Goal: Navigation & Orientation: Find specific page/section

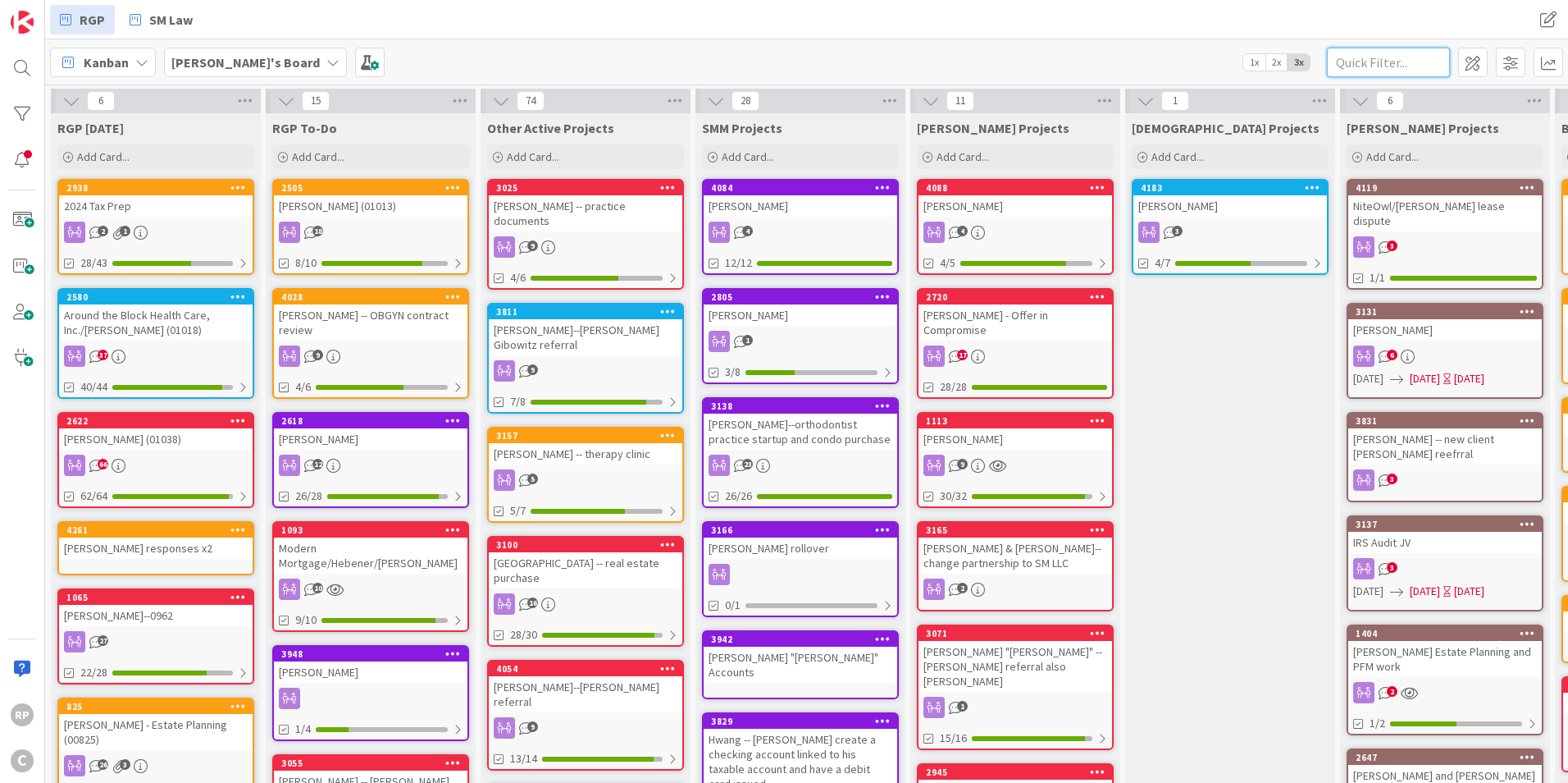
click at [1384, 64] on input "text" at bounding box center [1389, 62] width 123 height 30
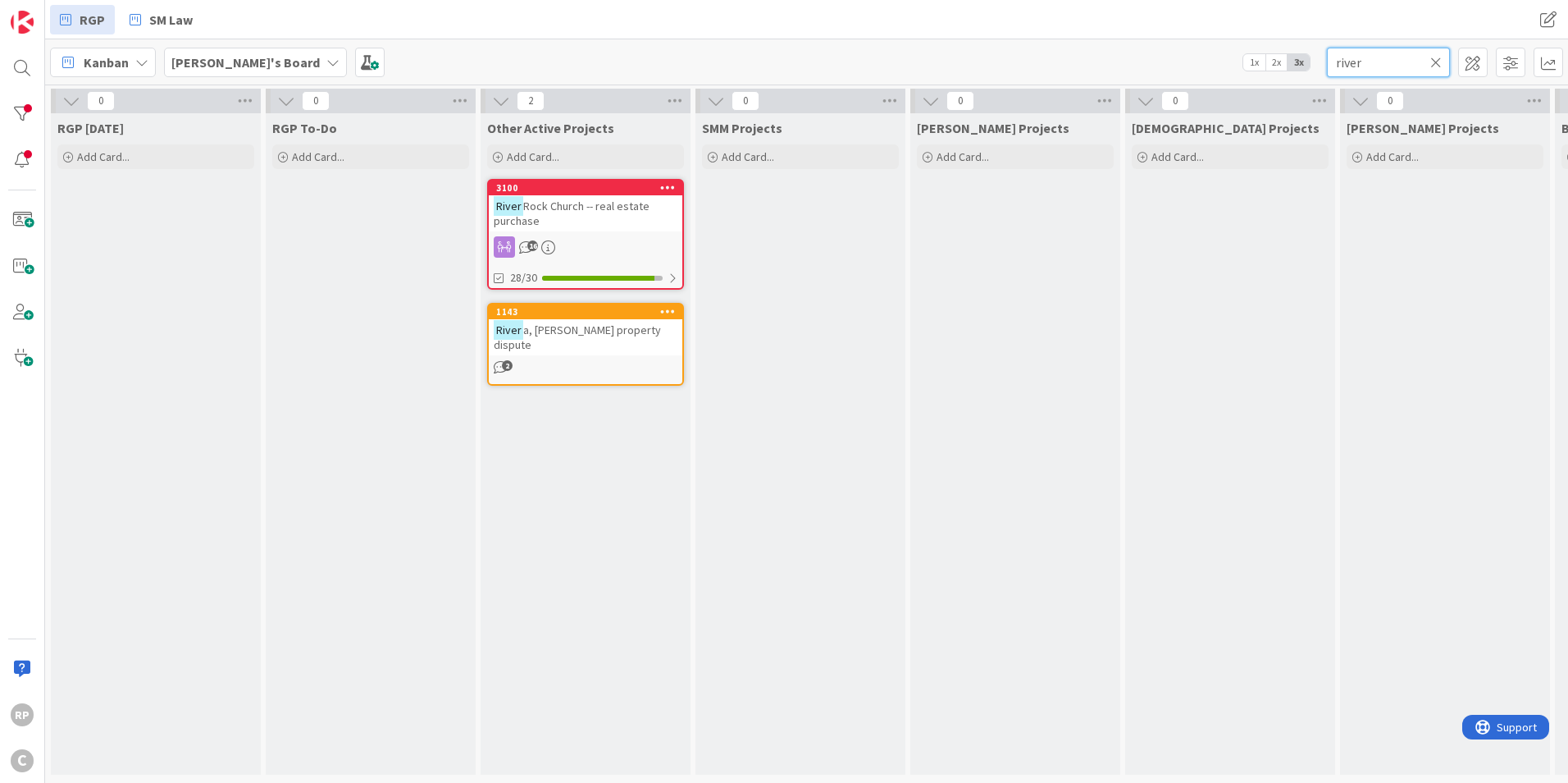
type input "river"
click at [603, 176] on div "Other Active Projects Add Card... [GEOGRAPHIC_DATA] -- real estate purchase [ST…" at bounding box center [586, 444] width 210 height 662
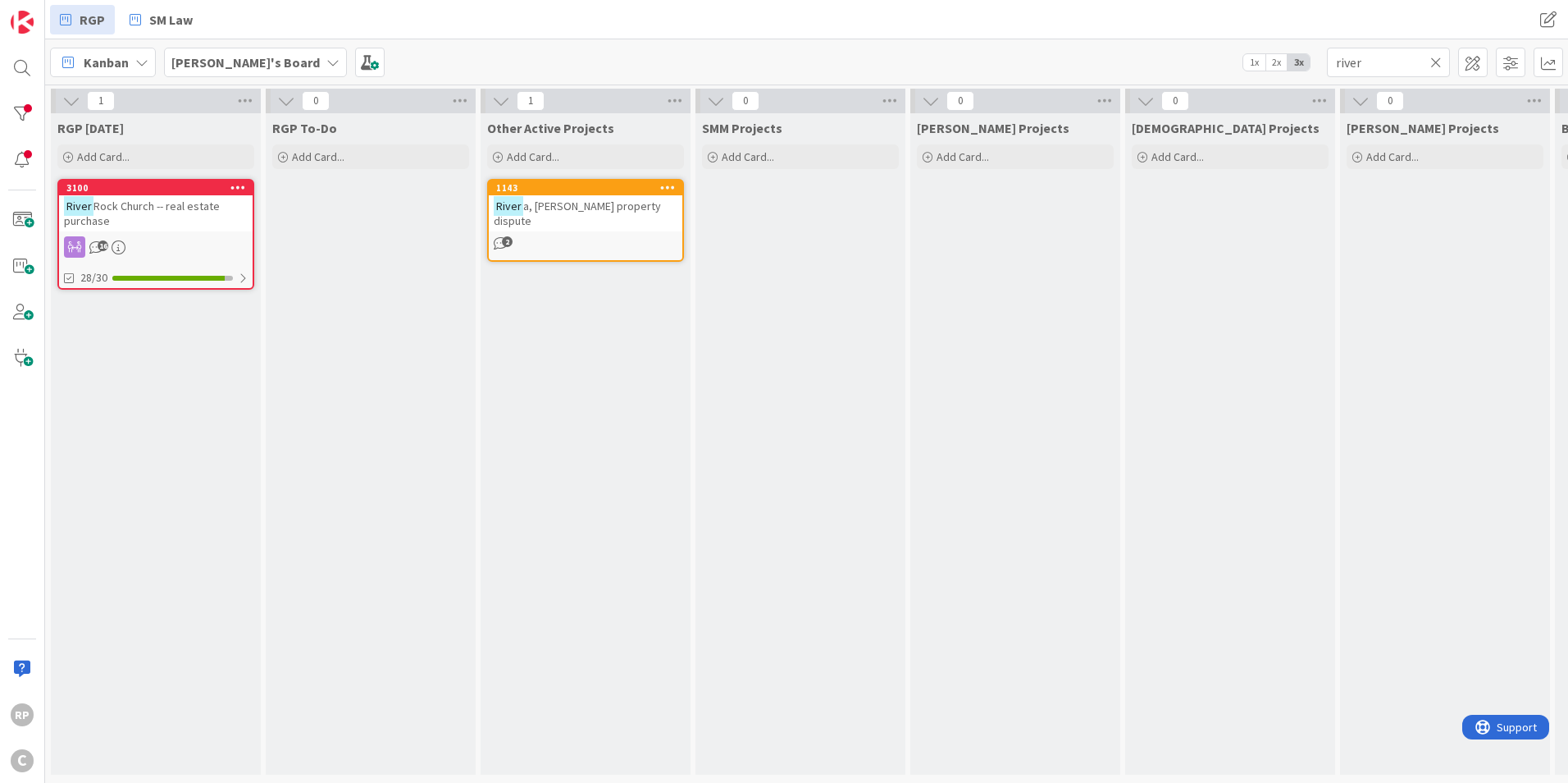
drag, startPoint x: 1441, startPoint y: 57, endPoint x: 1422, endPoint y: 68, distance: 22.0
click at [1435, 60] on icon at bounding box center [1436, 62] width 12 height 14
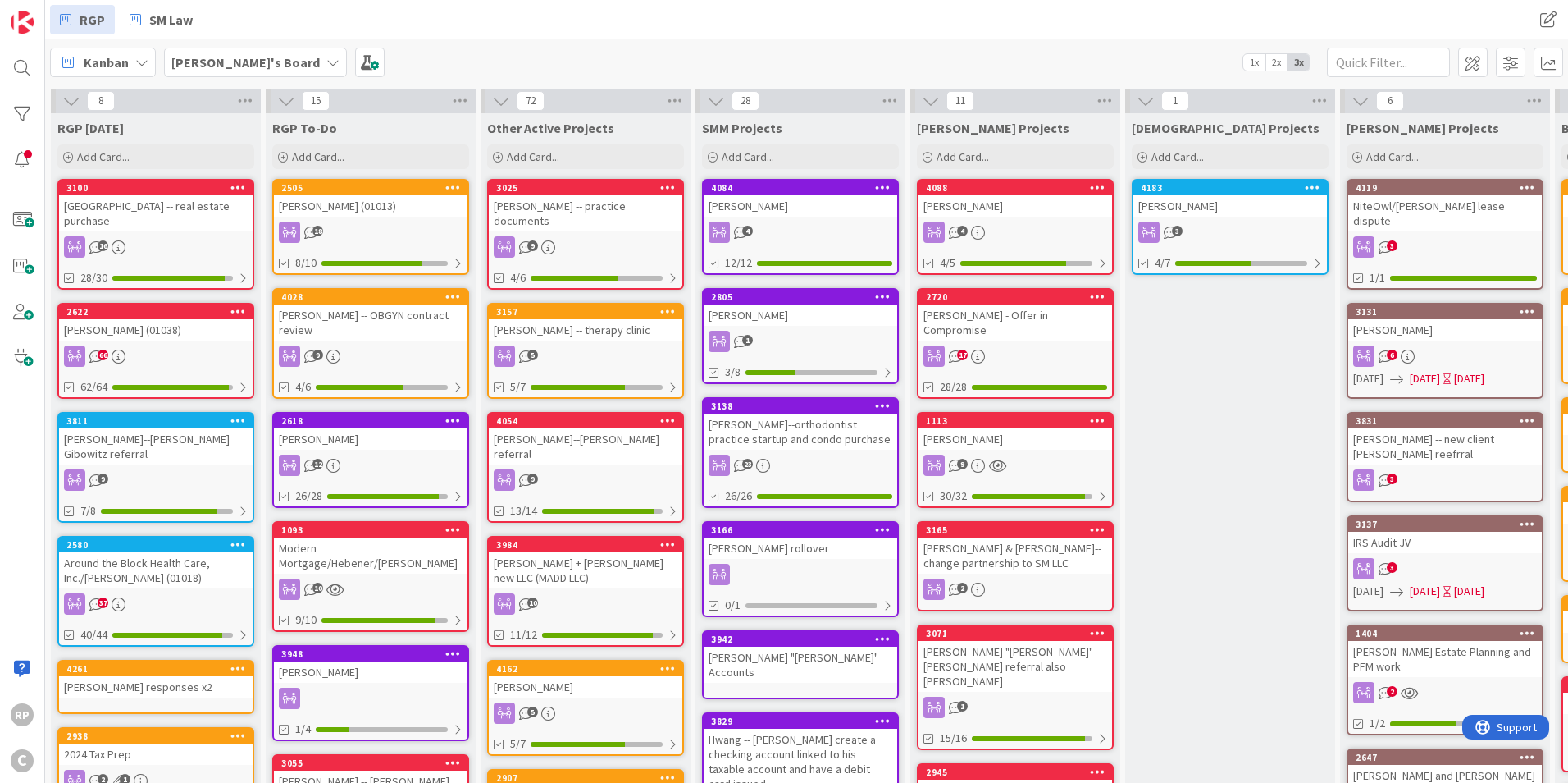
click at [160, 196] on div "[GEOGRAPHIC_DATA] -- real estate purchase" at bounding box center [155, 213] width 194 height 36
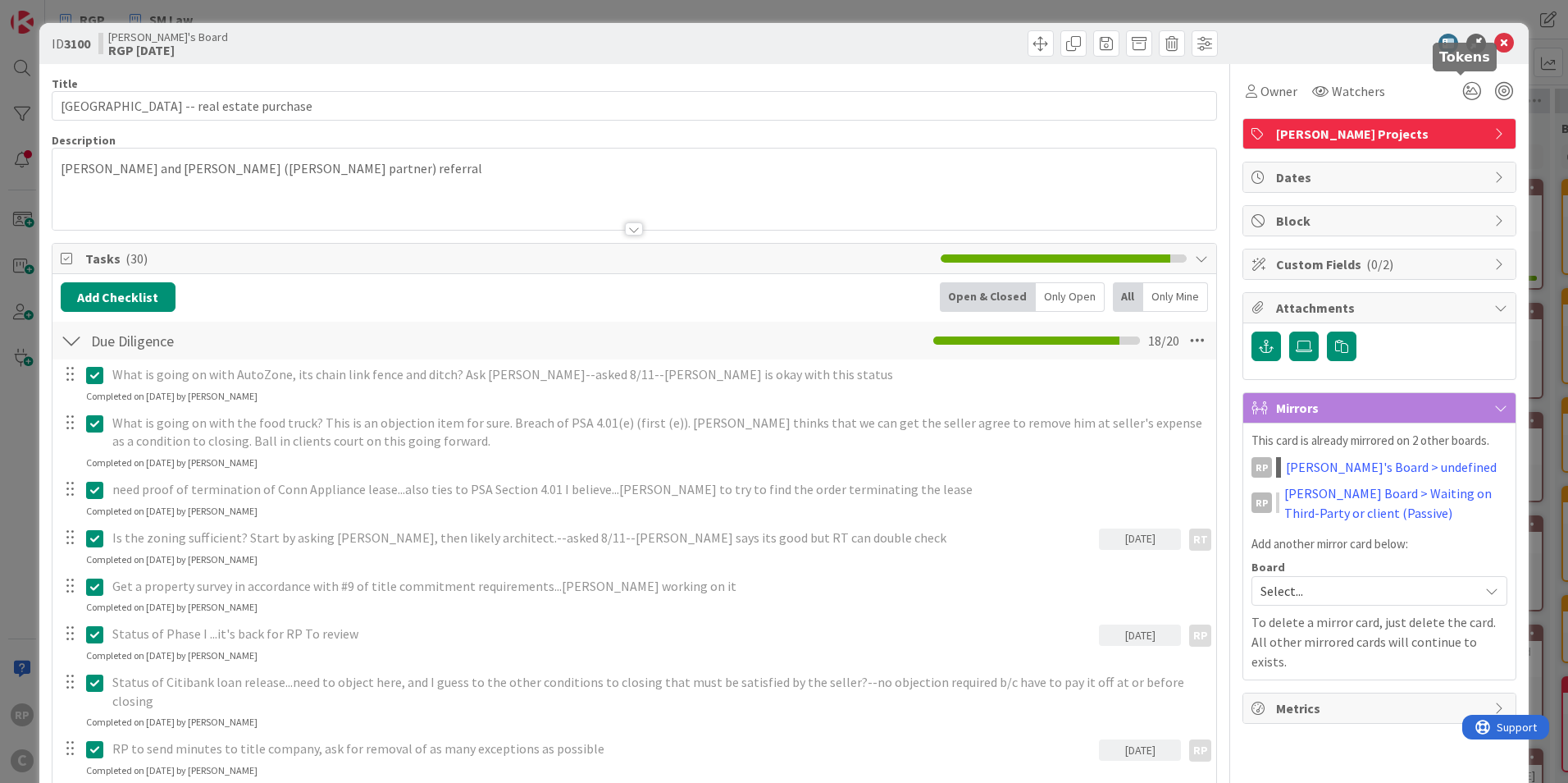
click at [1495, 40] on icon at bounding box center [1504, 43] width 19 height 19
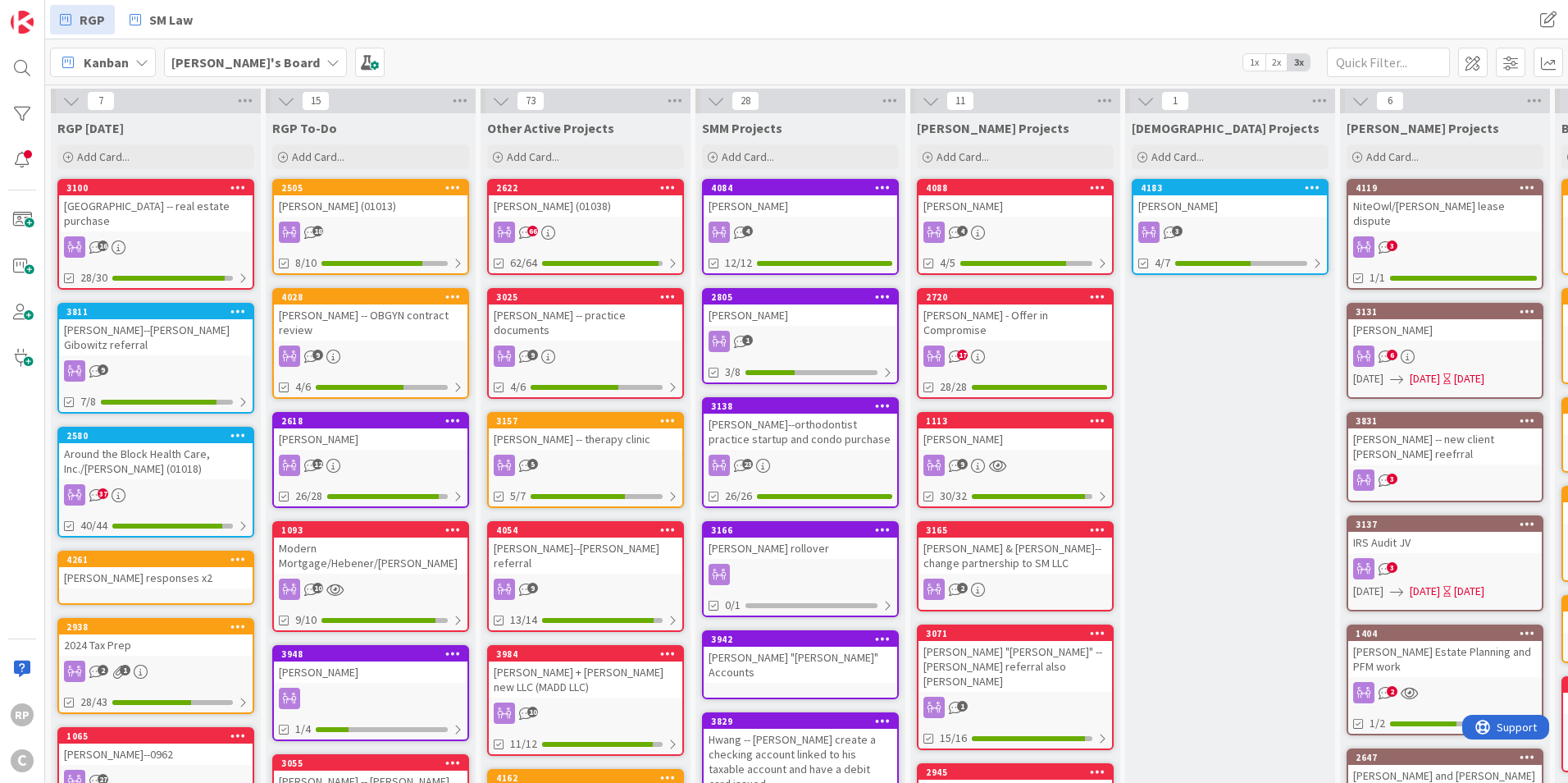
click at [587, 195] on div "2622" at bounding box center [585, 187] width 194 height 14
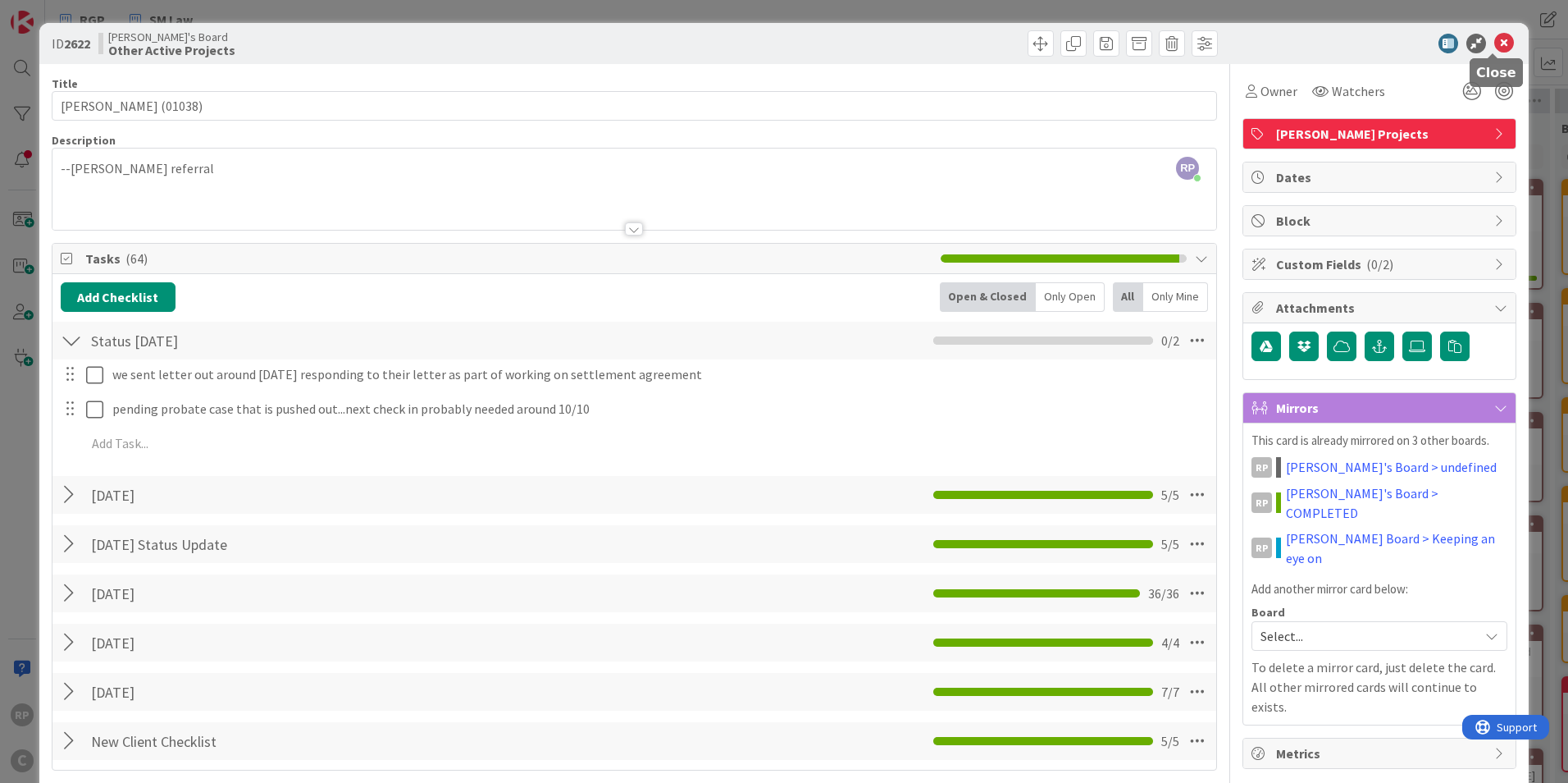
click at [1497, 48] on icon at bounding box center [1504, 43] width 19 height 19
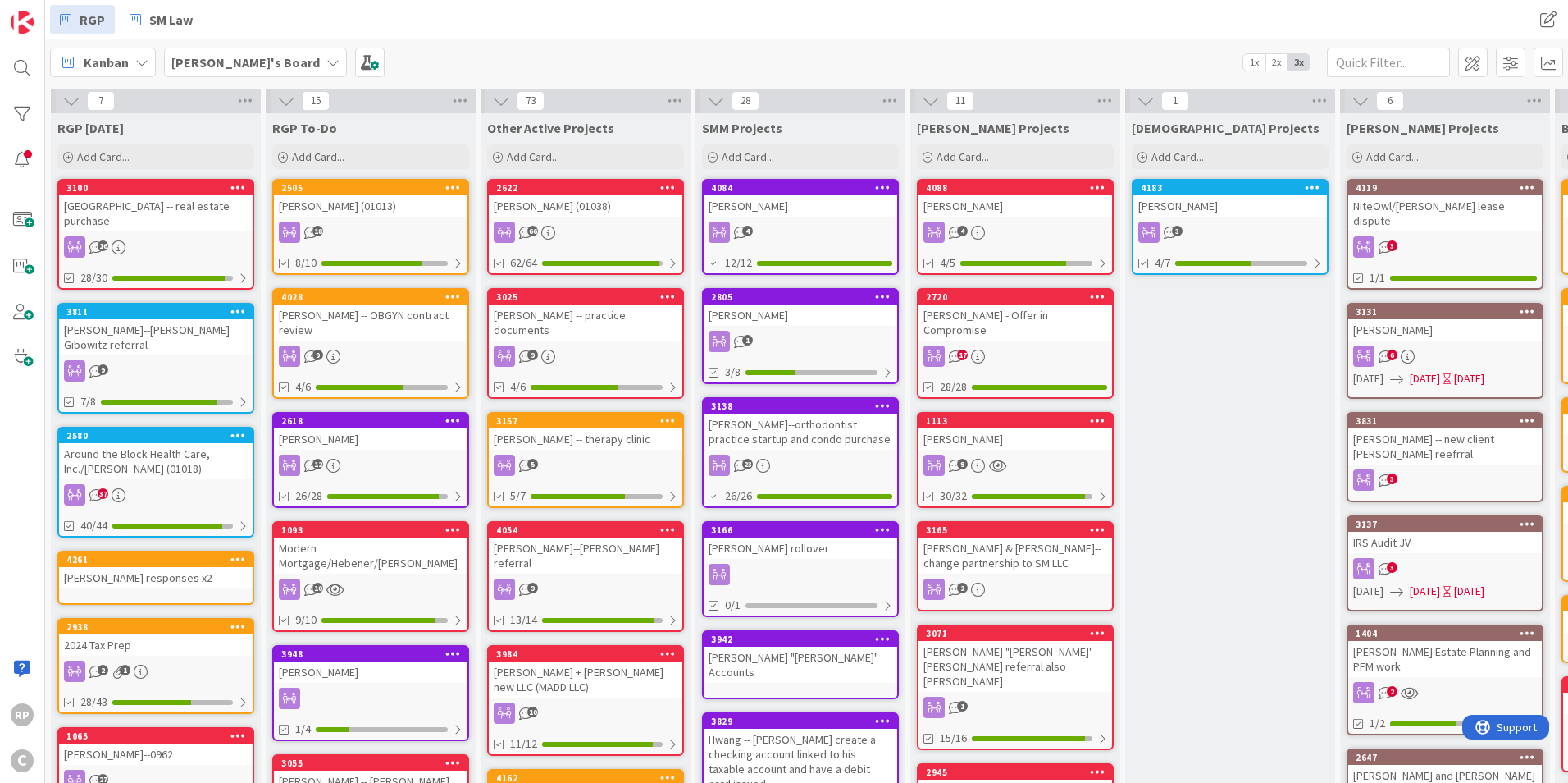
click at [208, 206] on div "[GEOGRAPHIC_DATA] -- real estate purchase" at bounding box center [155, 213] width 194 height 36
